Goal: Find specific page/section: Find specific page/section

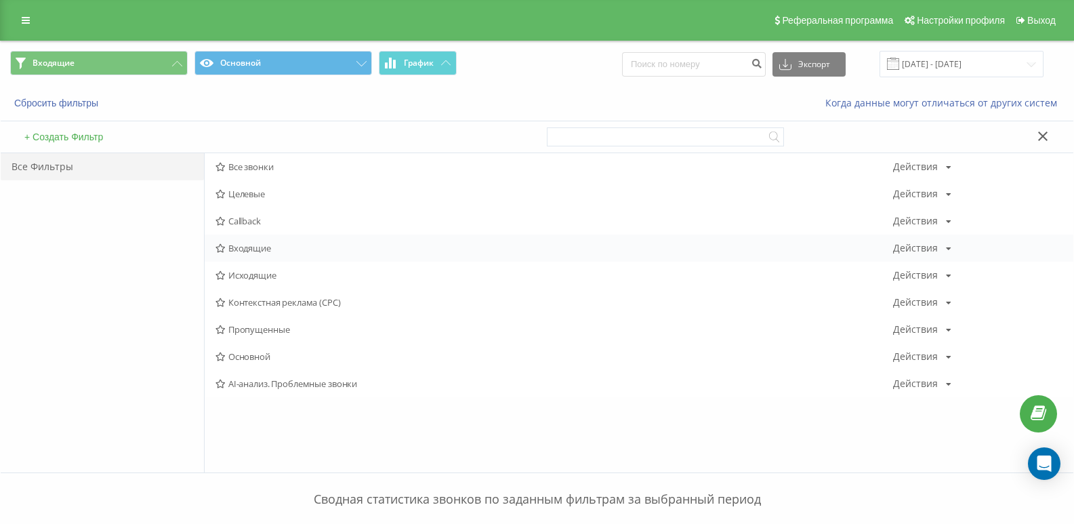
click at [264, 248] on span "Входящие" at bounding box center [553, 247] width 677 height 9
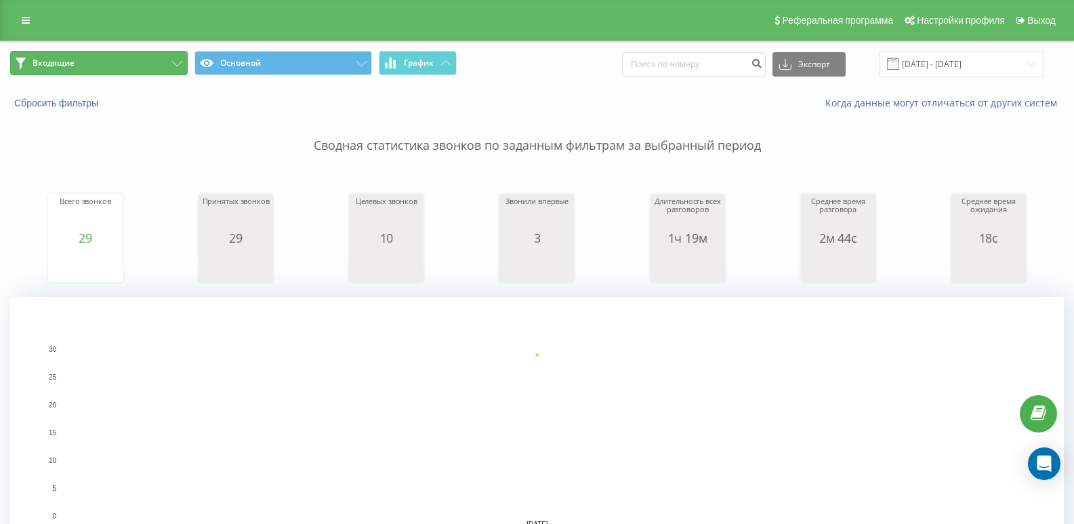
click at [127, 53] on button "Входящие" at bounding box center [98, 63] width 177 height 24
click at [127, 59] on button "Входящие" at bounding box center [98, 63] width 177 height 24
click at [167, 77] on span "Входящие Основной График" at bounding box center [268, 64] width 517 height 26
click at [170, 73] on button "Входящие" at bounding box center [98, 63] width 177 height 24
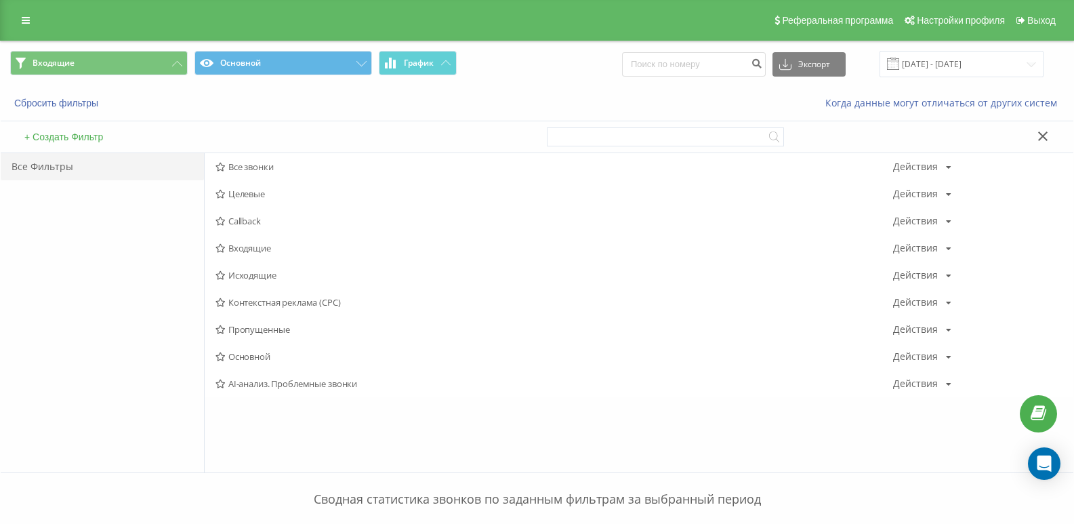
click at [238, 276] on span "Исходящие" at bounding box center [553, 274] width 677 height 9
